Goal: Information Seeking & Learning: Learn about a topic

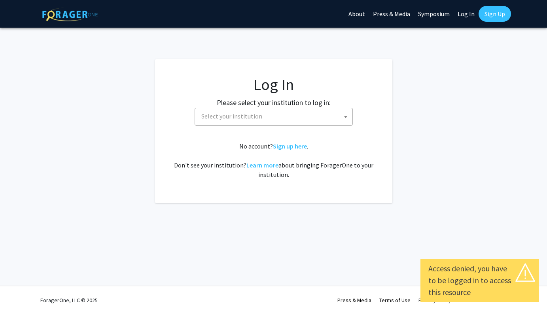
select select
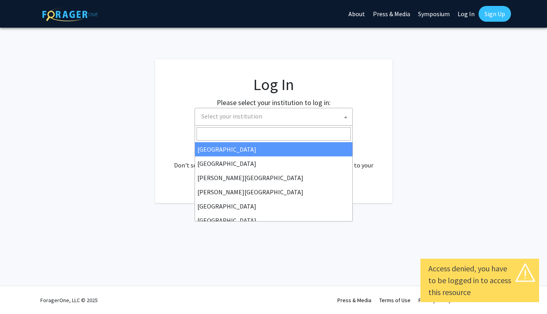
click at [335, 125] on span "Select your institution" at bounding box center [273, 117] width 158 height 18
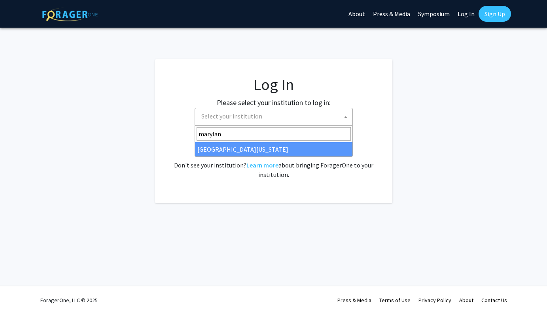
type input "marylan"
select select "31"
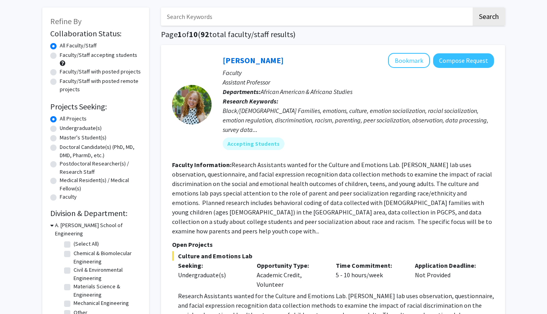
scroll to position [36, 0]
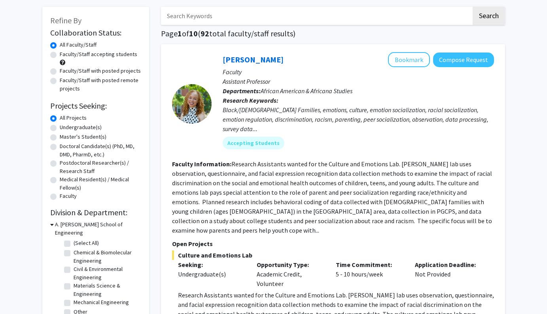
click at [97, 134] on label "Master's Student(s)" at bounding box center [83, 137] width 47 height 8
click at [65, 134] on input "Master's Student(s)" at bounding box center [62, 135] width 5 height 5
radio input "true"
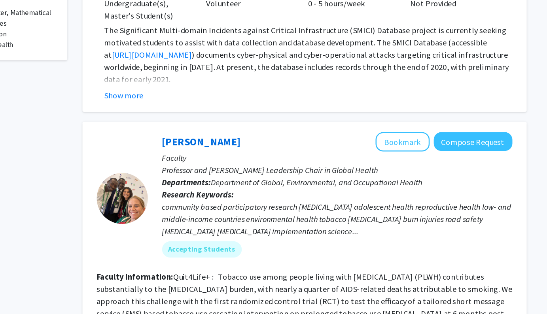
scroll to position [261, 0]
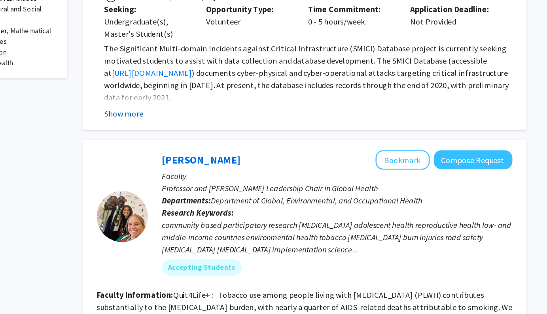
click at [192, 143] on button "Show more" at bounding box center [193, 144] width 30 height 9
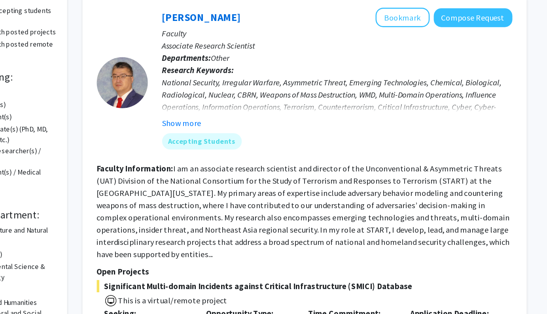
scroll to position [79, 0]
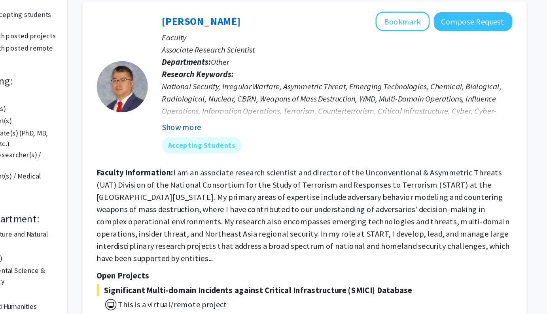
click at [243, 100] on button "Show more" at bounding box center [237, 98] width 30 height 9
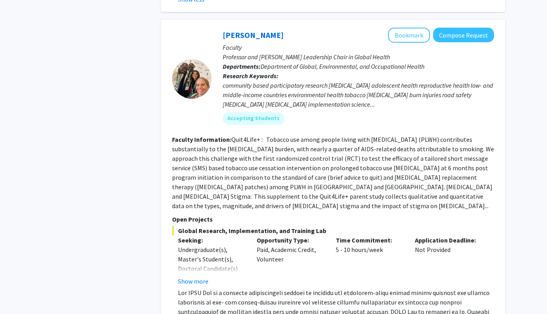
scroll to position [564, 0]
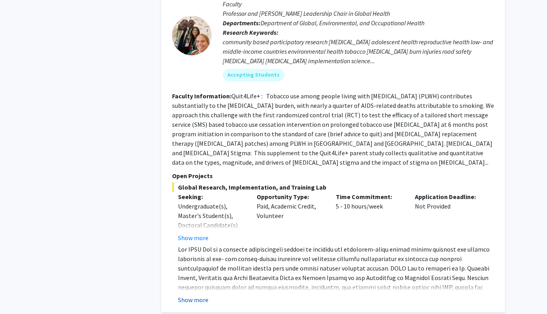
click at [191, 295] on button "Show more" at bounding box center [193, 299] width 30 height 9
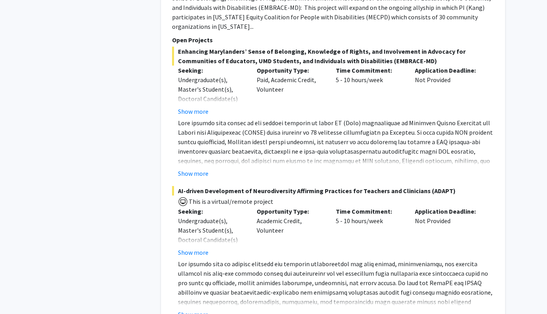
scroll to position [1121, 0]
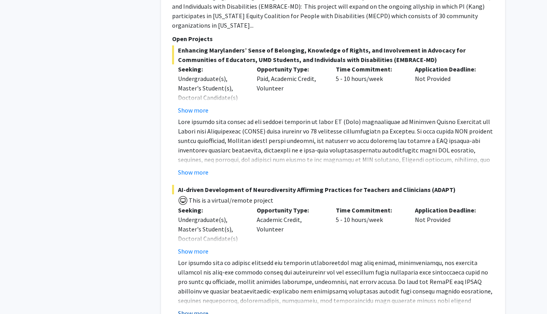
click at [190, 309] on button "Show more" at bounding box center [193, 313] width 30 height 9
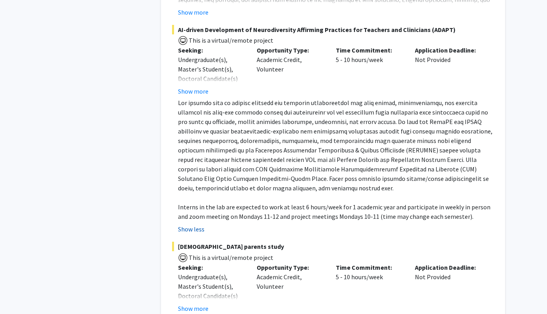
scroll to position [1282, 0]
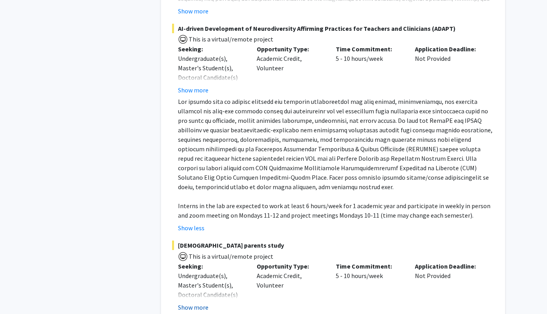
click at [190, 303] on button "Show more" at bounding box center [193, 307] width 30 height 9
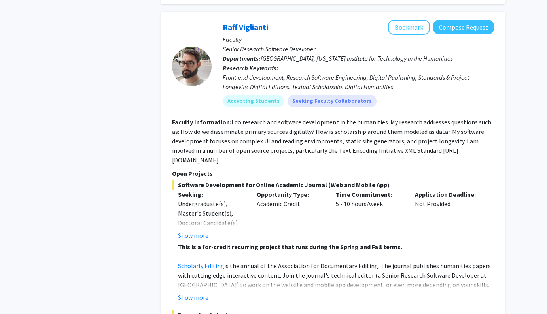
scroll to position [1639, 0]
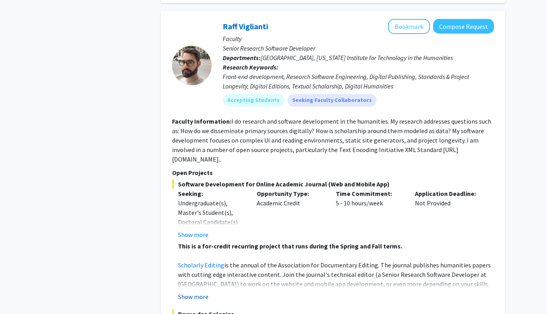
click at [192, 292] on button "Show more" at bounding box center [193, 296] width 30 height 9
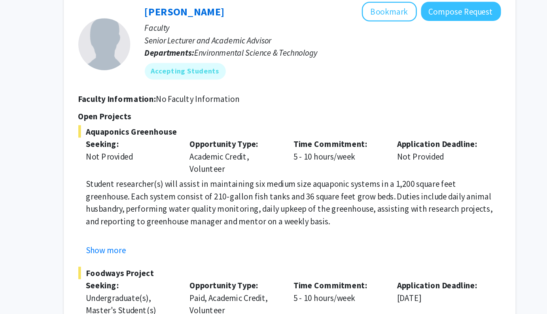
scroll to position [4029, 0]
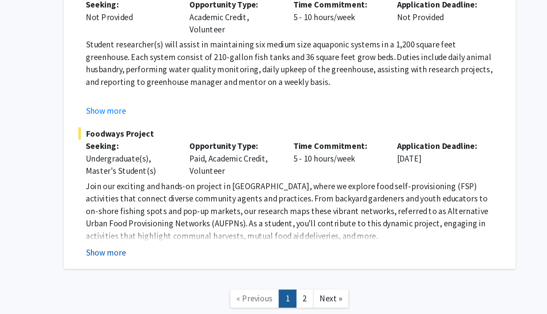
click at [198, 262] on button "Show more" at bounding box center [193, 266] width 30 height 9
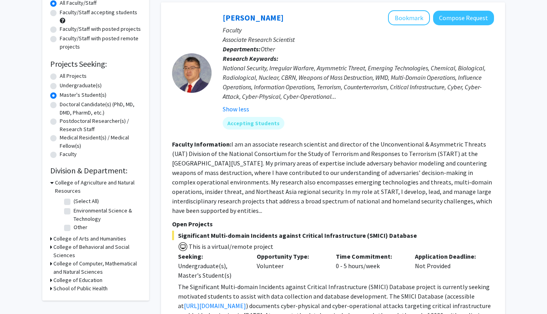
scroll to position [78, 0]
click at [64, 268] on h3 "College of Computer, Mathematical and Natural Sciences" at bounding box center [97, 267] width 88 height 17
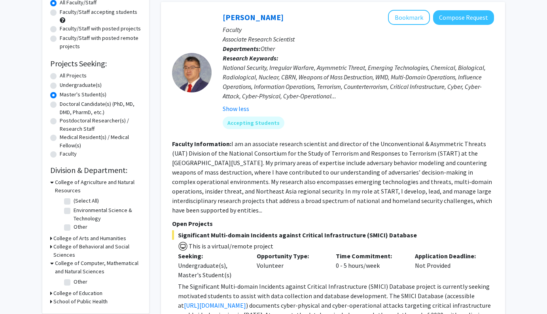
click at [74, 284] on label "Other" at bounding box center [81, 282] width 14 height 8
click at [74, 283] on input "Other" at bounding box center [76, 280] width 5 height 5
checkbox input "true"
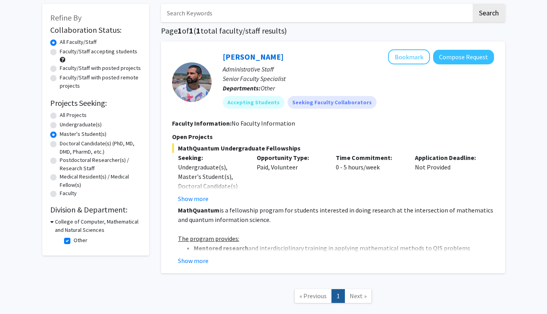
scroll to position [42, 0]
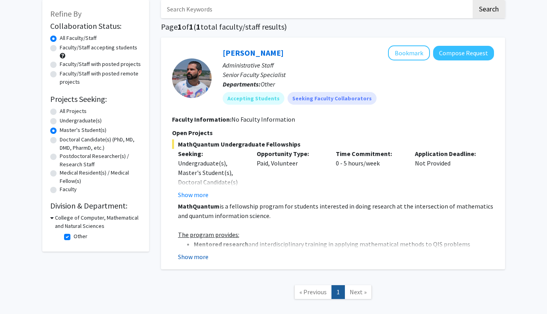
click at [190, 256] on button "Show more" at bounding box center [193, 256] width 30 height 9
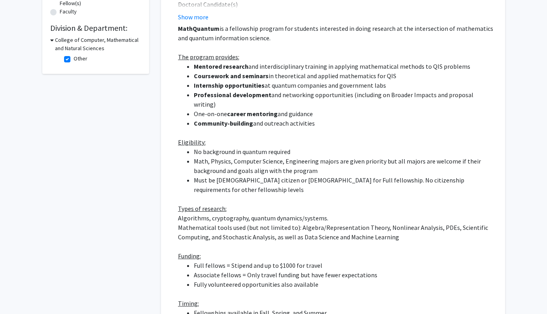
scroll to position [187, 0]
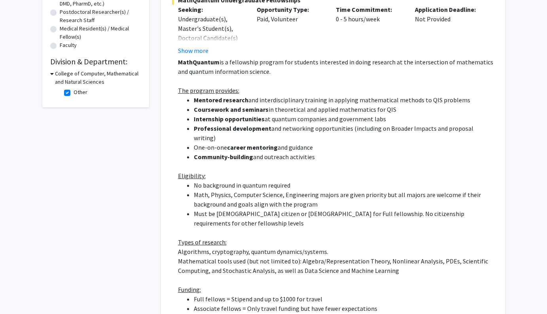
click at [74, 94] on label "Other" at bounding box center [81, 92] width 14 height 8
click at [74, 93] on input "Other" at bounding box center [76, 90] width 5 height 5
checkbox input "false"
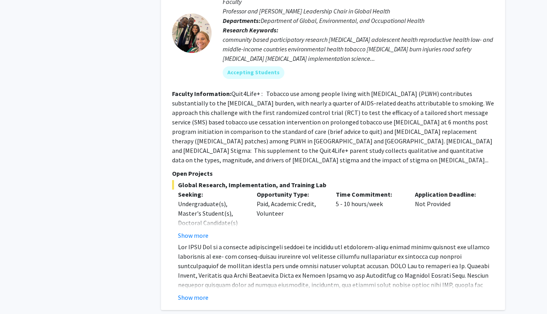
scroll to position [518, 0]
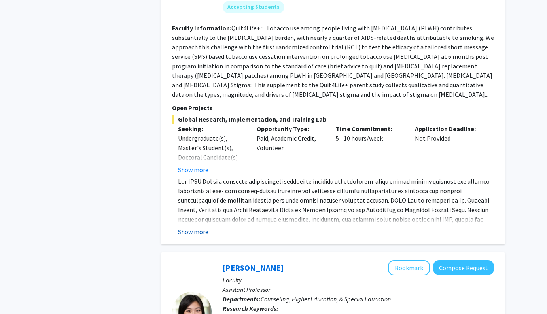
click at [199, 227] on button "Show more" at bounding box center [193, 231] width 30 height 9
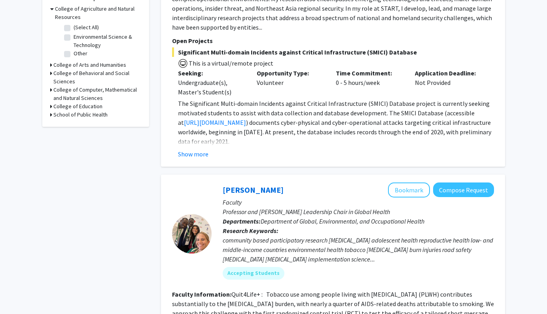
scroll to position [0, 0]
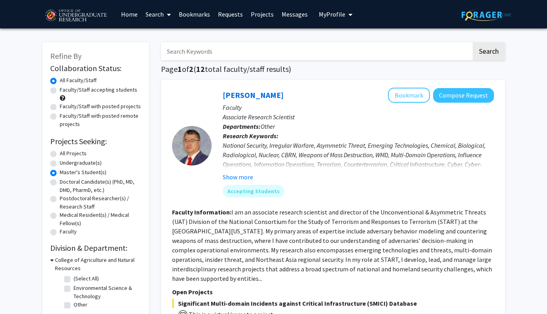
click at [60, 153] on label "All Projects" at bounding box center [73, 153] width 27 height 8
click at [60, 153] on input "All Projects" at bounding box center [62, 151] width 5 height 5
radio input "true"
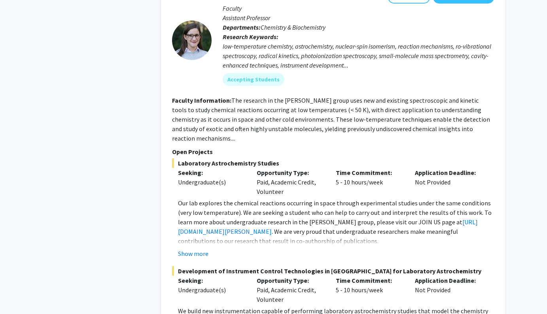
scroll to position [2509, 0]
